Goal: Task Accomplishment & Management: Manage account settings

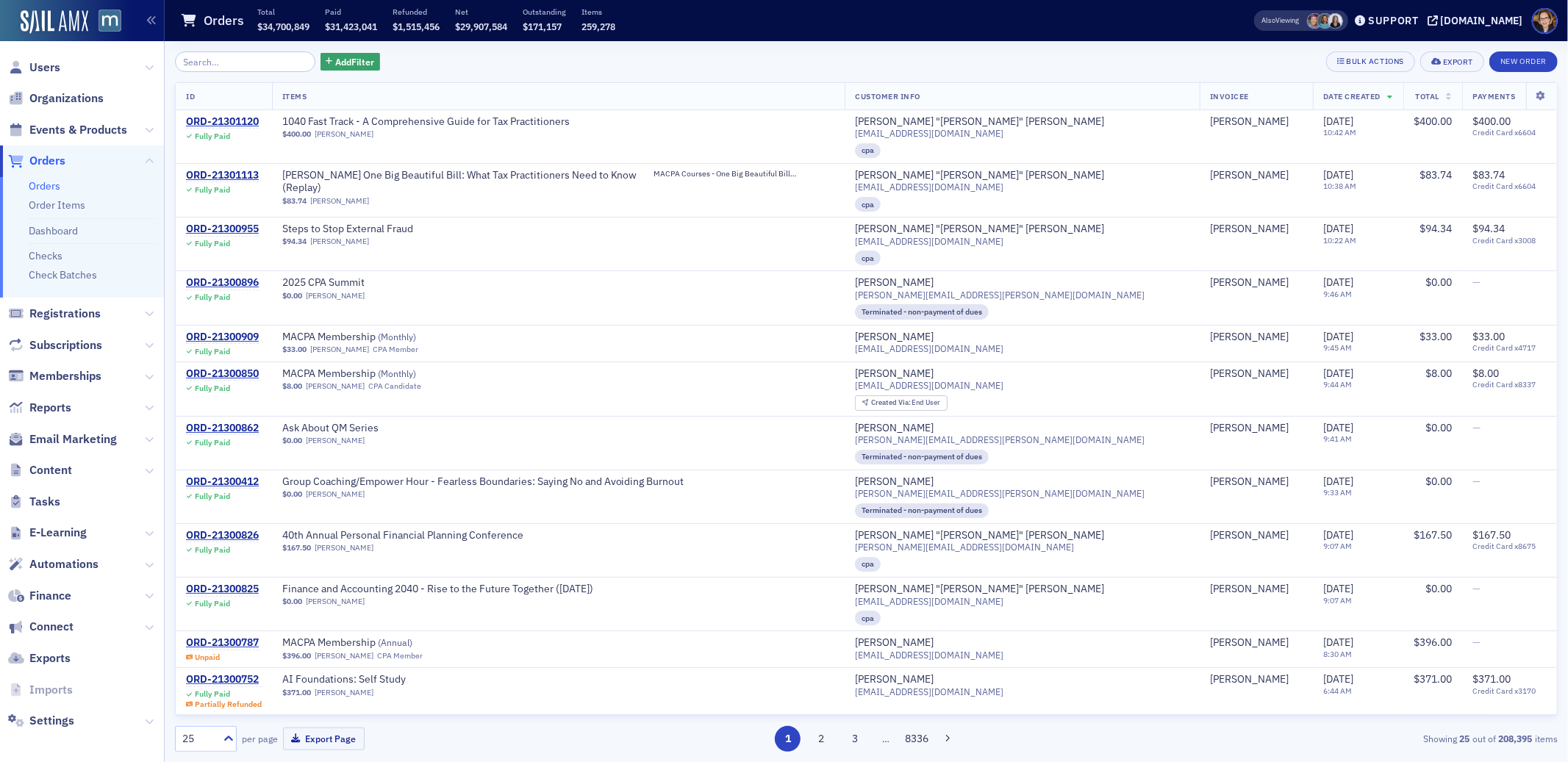
click at [53, 158] on span "Orders" at bounding box center [48, 161] width 36 height 16
